Goal: Task Accomplishment & Management: Complete application form

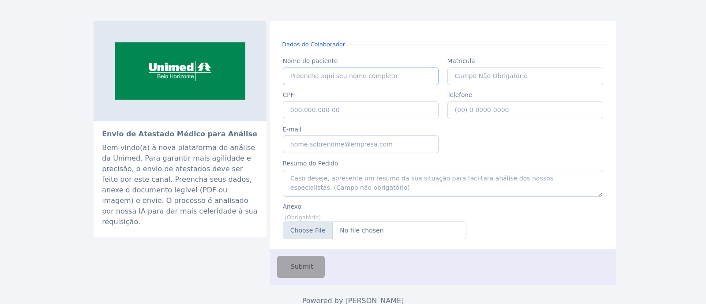
click at [364, 82] on input "Nome do paciente" at bounding box center [361, 77] width 156 height 18
paste input "WILSON MEDEIROS DOS REIS"
type input "WILSON MEDEIROS DOS REIS"
click at [324, 101] on input "CPF" at bounding box center [361, 110] width 156 height 18
click at [323, 108] on input "CPF" at bounding box center [361, 110] width 156 height 18
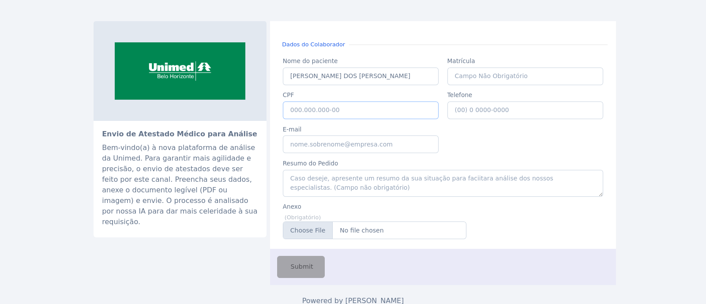
paste input "037.682.826-94"
type input "037.682.826-94"
click at [466, 112] on input "Telefone" at bounding box center [525, 110] width 156 height 18
type input "(31) 9 9440-8488"
click at [336, 151] on input "E-mail" at bounding box center [361, 144] width 156 height 18
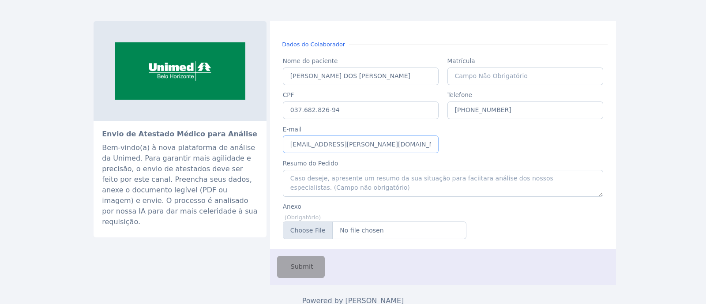
type input "[EMAIL_ADDRESS][PERSON_NAME][DOMAIN_NAME]"
click at [344, 209] on label "Anexo" at bounding box center [375, 206] width 184 height 9
click at [314, 230] on input "Anexo" at bounding box center [375, 230] width 184 height 18
type input "C:\fakepath\WILSON MEDEIROS DOS REIS (1).pdf"
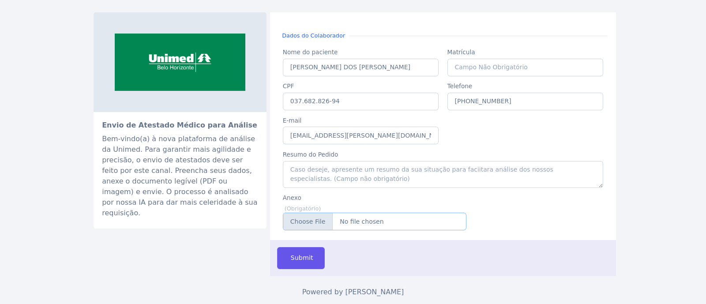
scroll to position [11, 0]
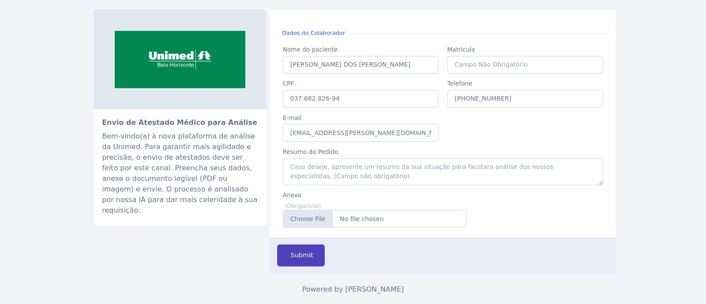
click at [293, 255] on span "Submit" at bounding box center [301, 256] width 24 height 10
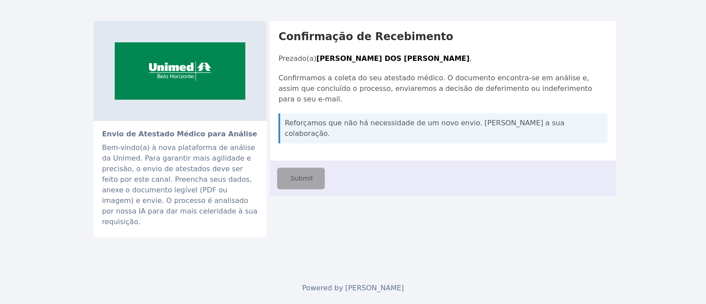
scroll to position [0, 0]
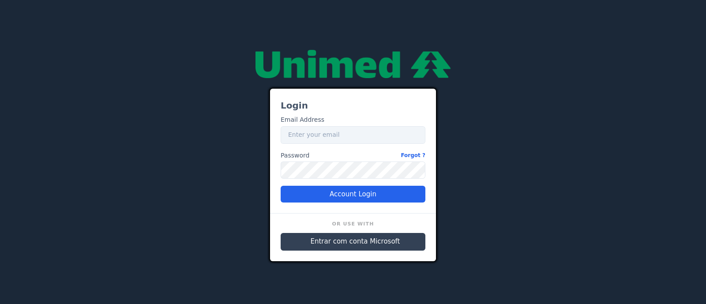
click at [363, 241] on span "Entrar com conta Microsoft" at bounding box center [356, 241] width 90 height 10
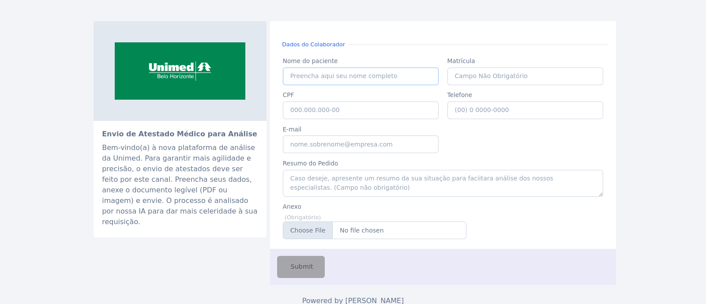
click at [326, 72] on input "Nome do paciente" at bounding box center [361, 77] width 156 height 18
paste input "YURI SANTOS DE OLIVEIRA"
type input "YURI SANTOS DE OLIVEIRA"
click at [351, 114] on input "CPF" at bounding box center [361, 110] width 156 height 18
paste input "060.241.806-24"
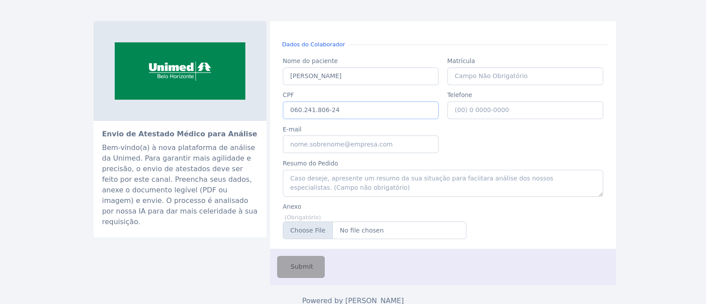
type input "060.241.806-24"
click at [472, 111] on input "Telefone" at bounding box center [525, 110] width 156 height 18
type input "(31) 9 9440-8488"
click at [379, 149] on input "E-mail" at bounding box center [361, 144] width 156 height 18
click at [389, 78] on input "YURI SANTOS DE OLIVEIRA" at bounding box center [361, 77] width 156 height 18
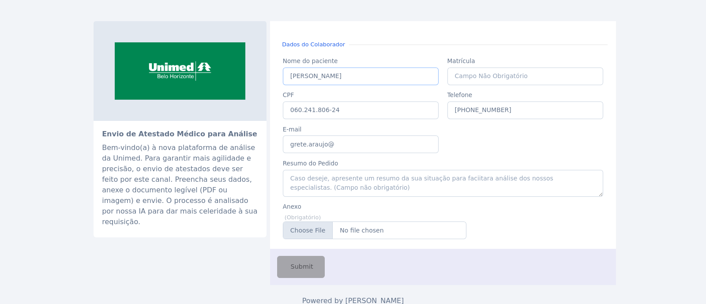
drag, startPoint x: 379, startPoint y: 76, endPoint x: 357, endPoint y: 75, distance: 21.2
click at [357, 75] on input "YURI SANTOS DE OLIVEIRA" at bounding box center [361, 77] width 156 height 18
click at [346, 142] on input "grete.araujo@" at bounding box center [361, 144] width 156 height 18
type input "[EMAIL_ADDRESS][PERSON_NAME][DOMAIN_NAME]"
click at [484, 141] on div "Nome do paciente Nome do paciente YURI SANTOS DE OLIVEIRA Matrícula Matrícula C…" at bounding box center [442, 146] width 329 height 188
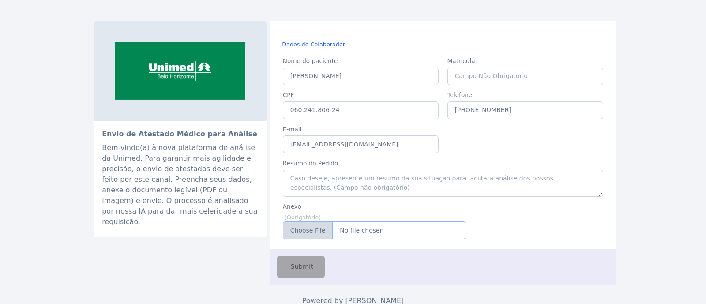
click at [327, 233] on input "Anexo" at bounding box center [375, 230] width 184 height 18
type input "C:\fakepath\YURI SANTOS DE OLIVEIRA.pdf"
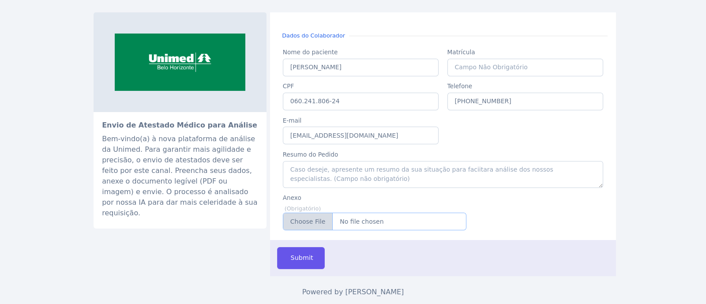
scroll to position [11, 0]
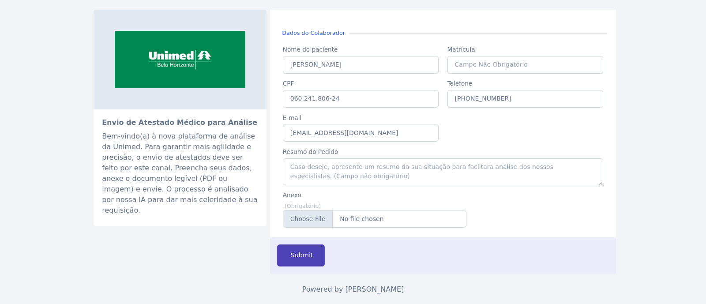
click at [304, 255] on span "Submit" at bounding box center [301, 256] width 24 height 10
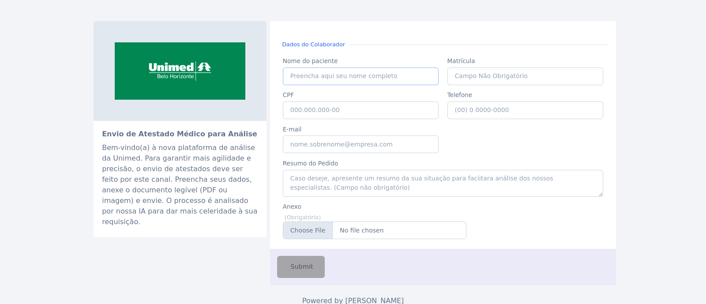
click at [379, 76] on input "Nome do paciente" at bounding box center [361, 77] width 156 height 18
paste input "IRIS DE [PERSON_NAME]"
type input "IRIS DE [PERSON_NAME]"
click at [373, 112] on input "CPF" at bounding box center [361, 110] width 156 height 18
paste input "043.989.526-08"
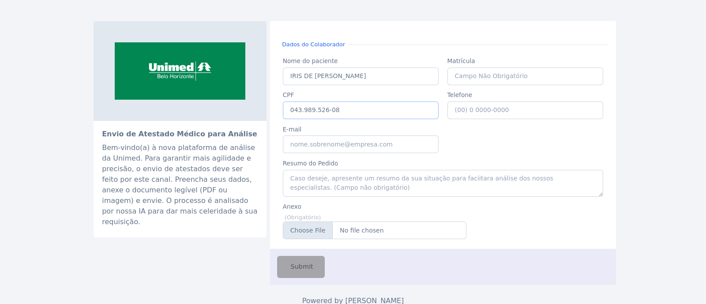
type input "043.989.526-08"
click at [364, 140] on input "E-mail" at bounding box center [361, 144] width 156 height 18
type input "[EMAIL_ADDRESS][PERSON_NAME][DOMAIN_NAME]"
click at [317, 230] on input "Anexo" at bounding box center [375, 230] width 184 height 18
type input "C:\fakepath\Iris de [PERSON_NAME].pdf"
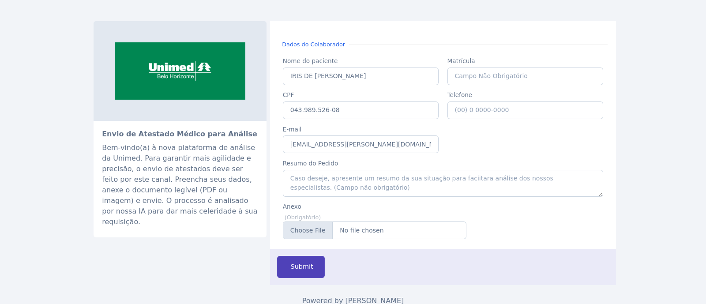
click at [289, 268] on span "Submit" at bounding box center [301, 267] width 24 height 10
click at [316, 80] on input "Nome do paciente" at bounding box center [361, 77] width 156 height 18
paste input "061.036.636-01"
type input "061.036.636-01"
drag, startPoint x: 338, startPoint y: 71, endPoint x: 275, endPoint y: 71, distance: 63.5
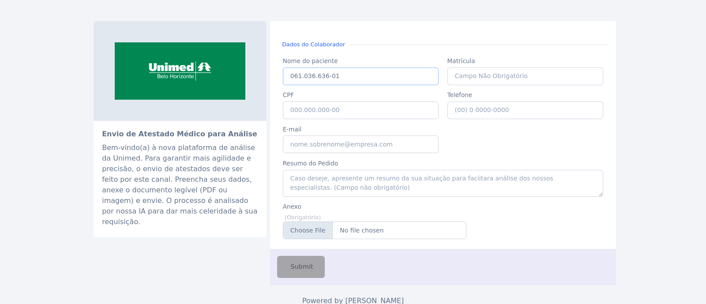
click at [275, 71] on div "Dados do Colaborador Nome do paciente Nome do paciente 061.036.636-01 Matrícula…" at bounding box center [443, 135] width 346 height 228
click at [313, 144] on input "E-mail" at bounding box center [361, 144] width 156 height 18
click at [331, 109] on input "CPF" at bounding box center [361, 110] width 156 height 18
paste input "061.036.636-01"
type input "061.036.636-01"
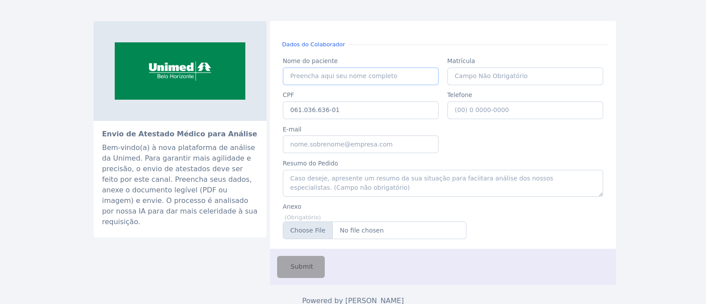
click at [327, 75] on input "Nome do paciente" at bounding box center [361, 77] width 156 height 18
paste input "[PERSON_NAME]"
type input "[PERSON_NAME]"
click at [354, 144] on input "E-mail" at bounding box center [361, 144] width 156 height 18
type input "[EMAIL_ADDRESS][PERSON_NAME][DOMAIN_NAME]"
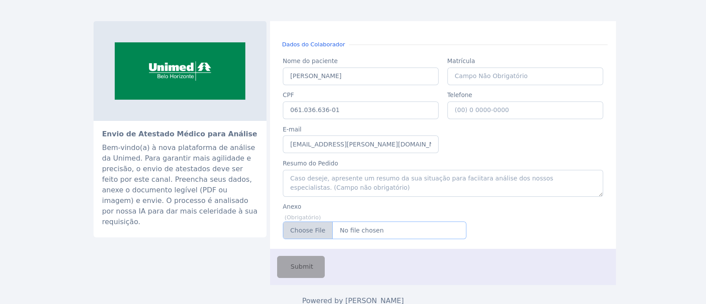
click at [318, 230] on input "Anexo" at bounding box center [375, 230] width 184 height 18
type input "C:\fakepath\Atestado - Francislene.jpg"
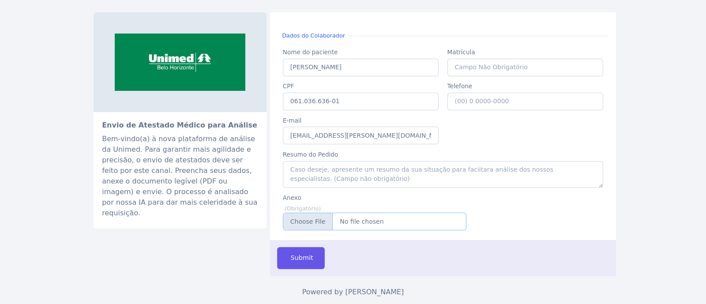
scroll to position [11, 0]
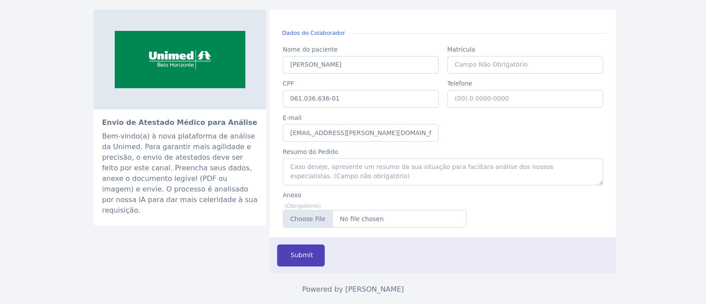
click at [303, 257] on span "Submit" at bounding box center [301, 256] width 24 height 10
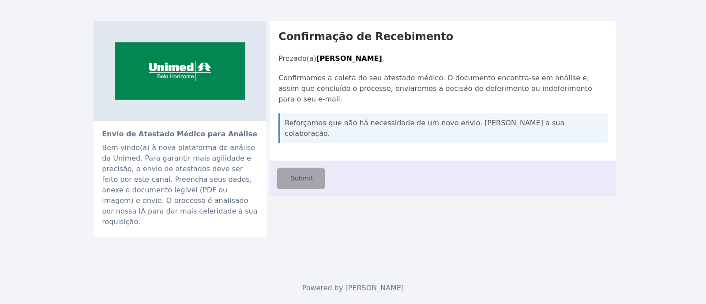
scroll to position [0, 0]
